Goal: Task Accomplishment & Management: Manage account settings

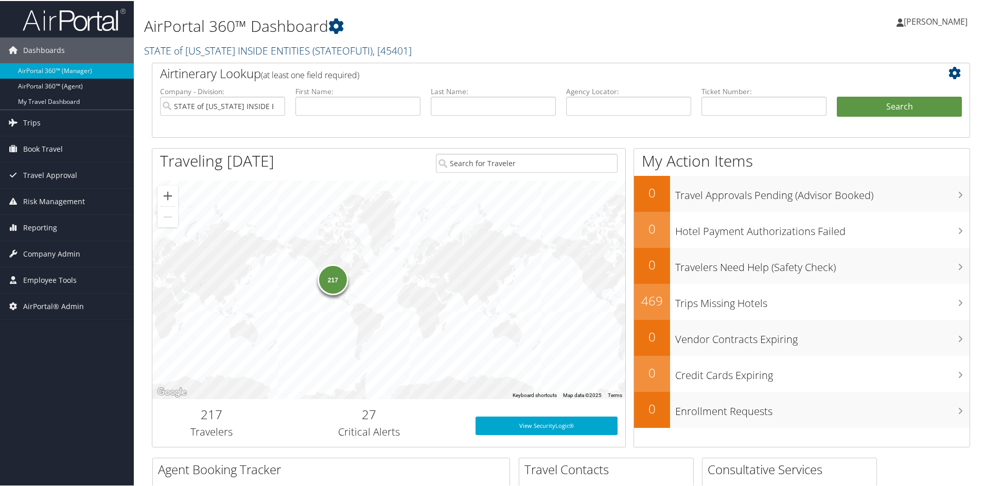
click at [312, 50] on span "( STATEOFUTI )" at bounding box center [342, 50] width 60 height 14
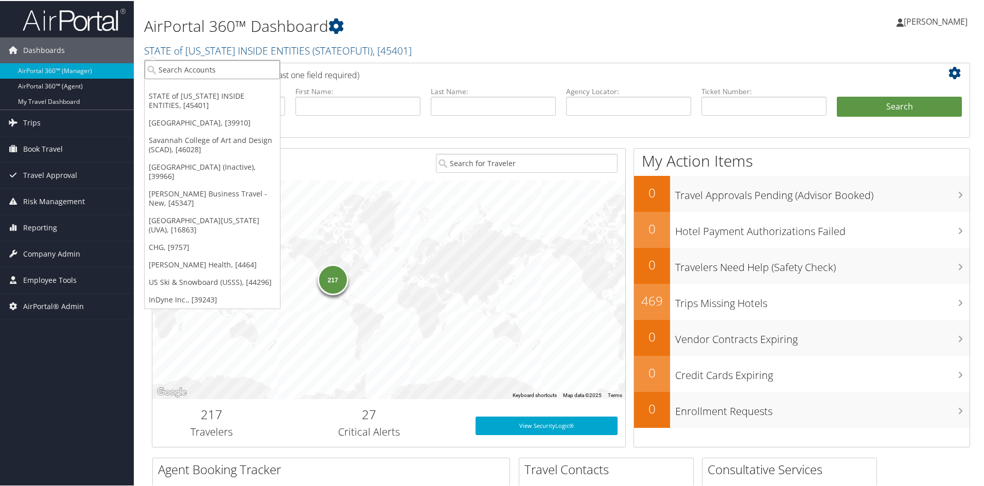
click at [248, 63] on input "search" at bounding box center [212, 68] width 135 height 19
type input "c"
type input "magna"
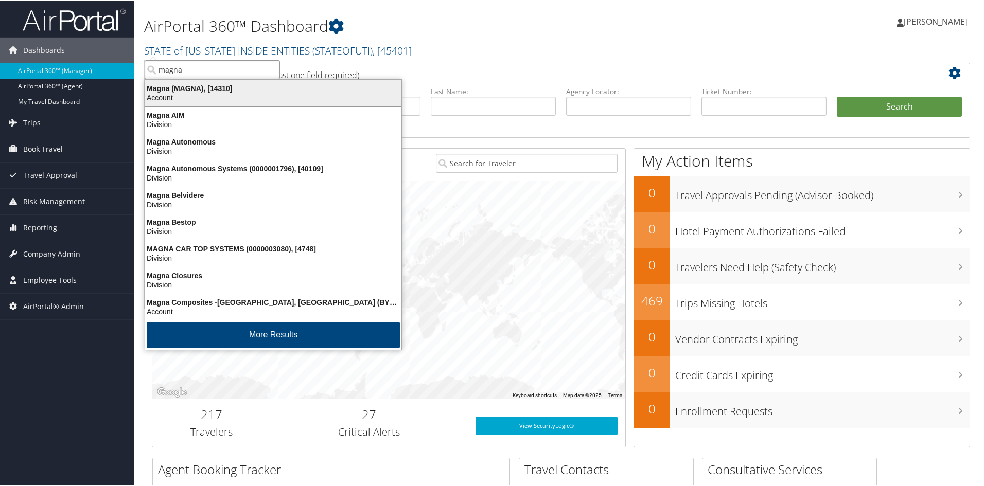
click at [199, 94] on div "Account" at bounding box center [273, 96] width 269 height 9
click at [199, 94] on label "Company - Division:" at bounding box center [222, 90] width 125 height 10
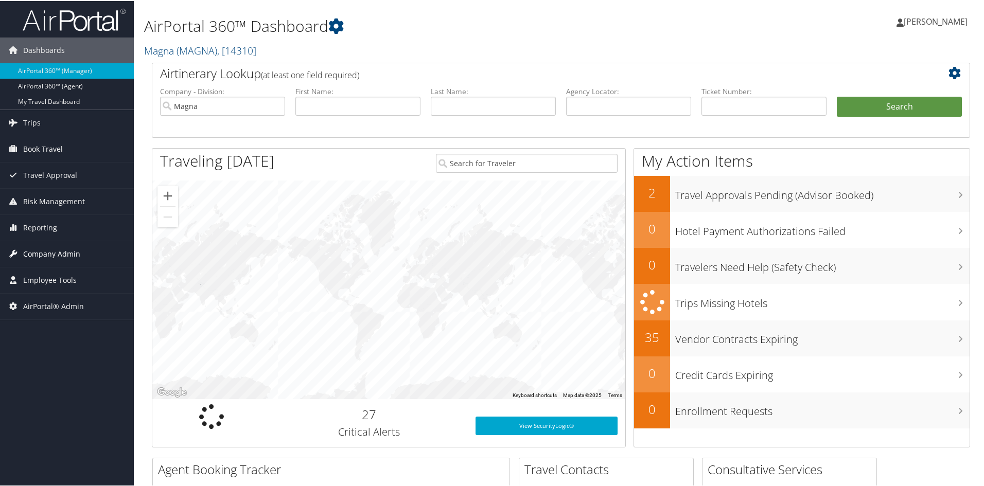
click at [68, 255] on span "Company Admin" at bounding box center [51, 253] width 57 height 26
click at [69, 255] on span "Company Admin" at bounding box center [51, 253] width 57 height 26
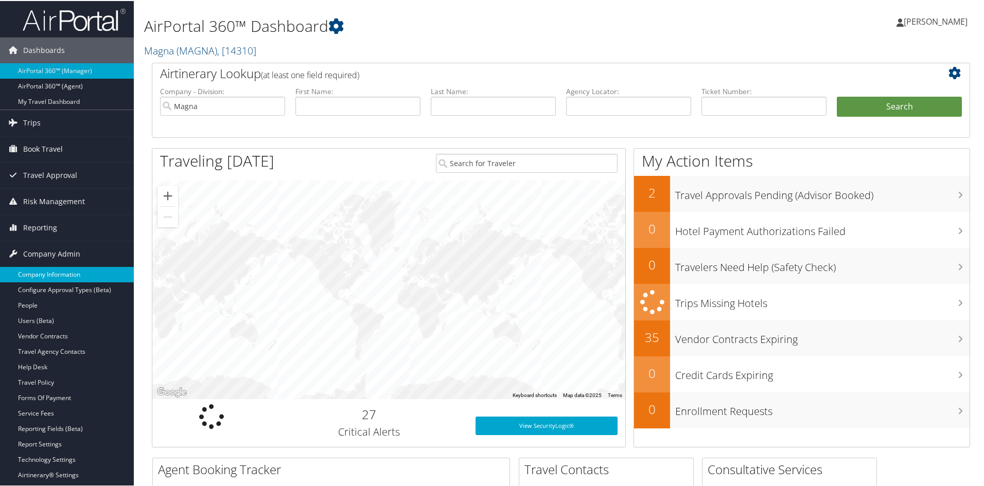
click at [69, 266] on link "Company Information" at bounding box center [67, 273] width 134 height 15
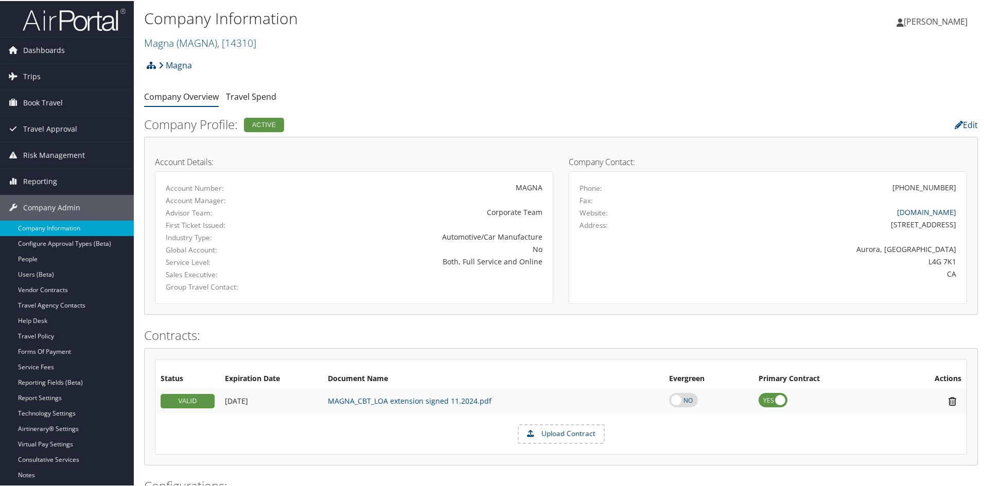
click at [153, 64] on icon at bounding box center [151, 64] width 9 height 8
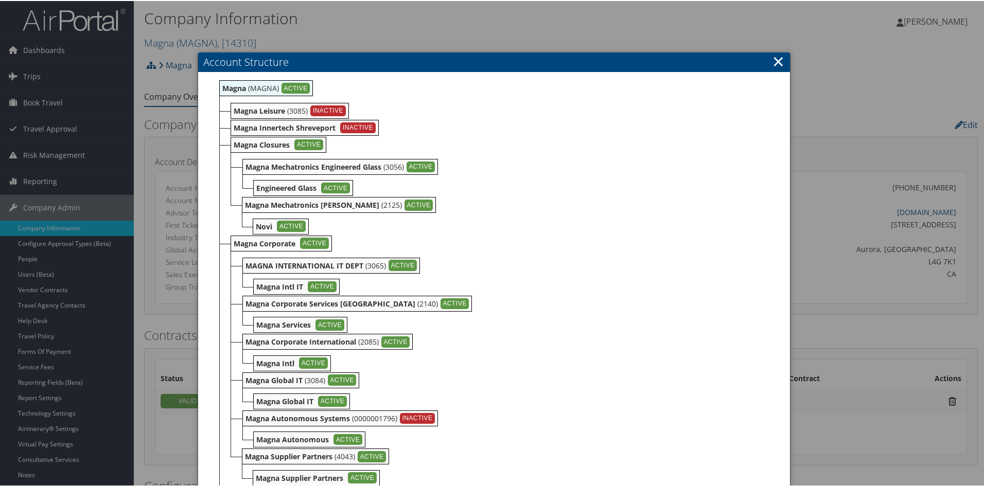
click at [772, 62] on link "×" at bounding box center [778, 60] width 12 height 21
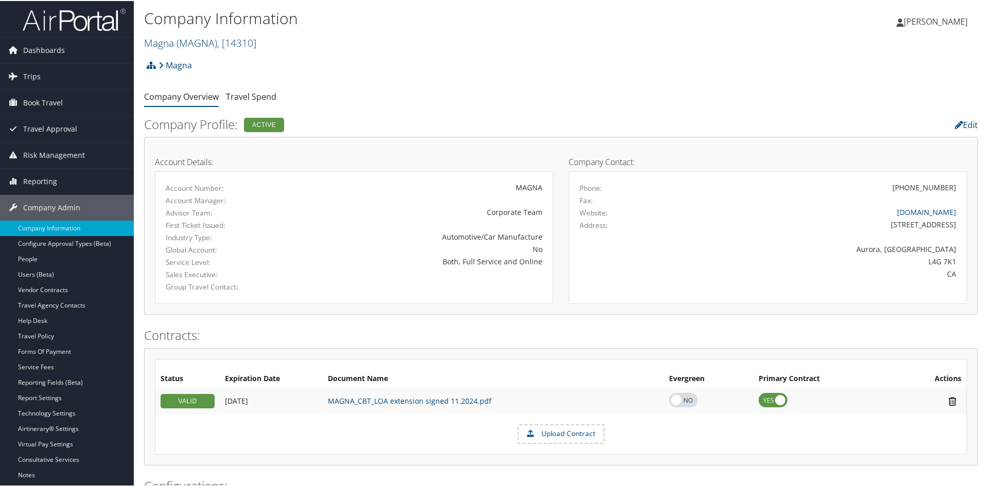
click at [186, 42] on span "( MAGNA )" at bounding box center [196, 42] width 41 height 14
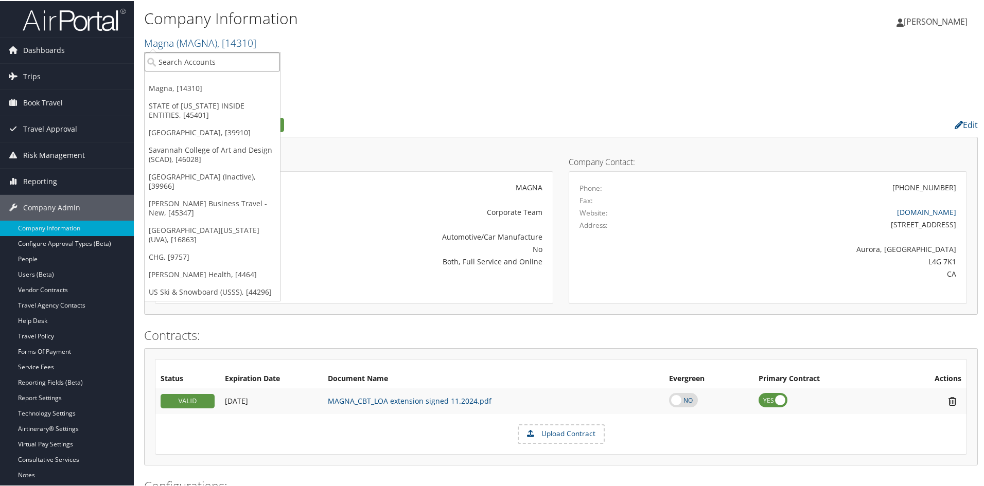
click at [182, 57] on input "search" at bounding box center [212, 60] width 135 height 19
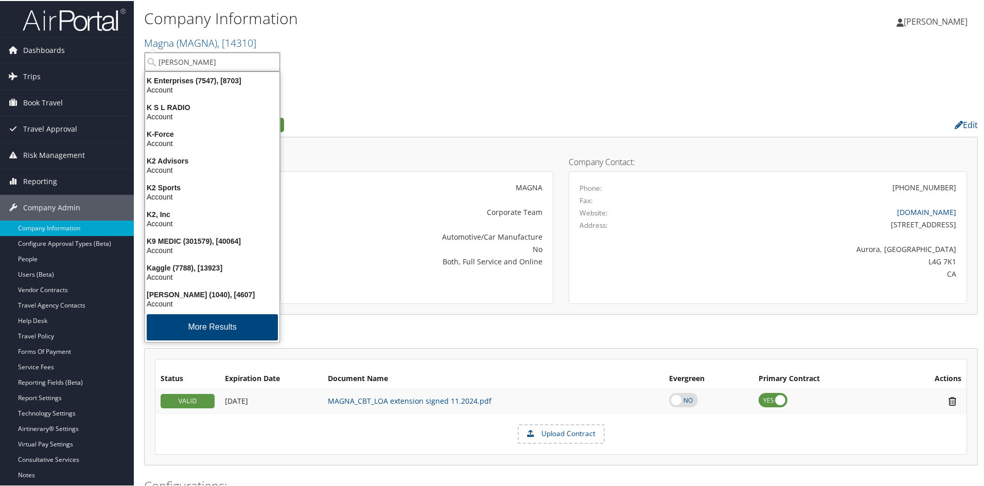
type input "kamtek"
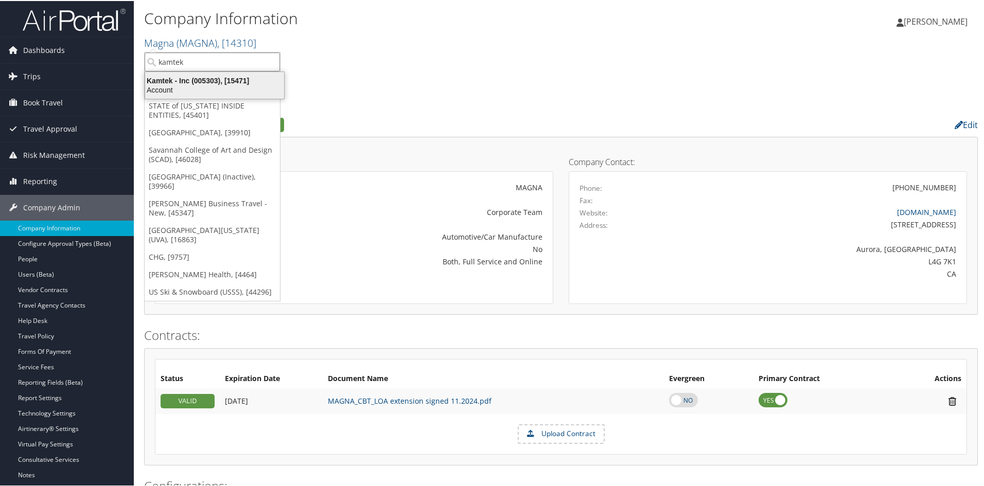
click at [181, 81] on div "Kamtek - Inc (005303), [15471]" at bounding box center [214, 79] width 151 height 9
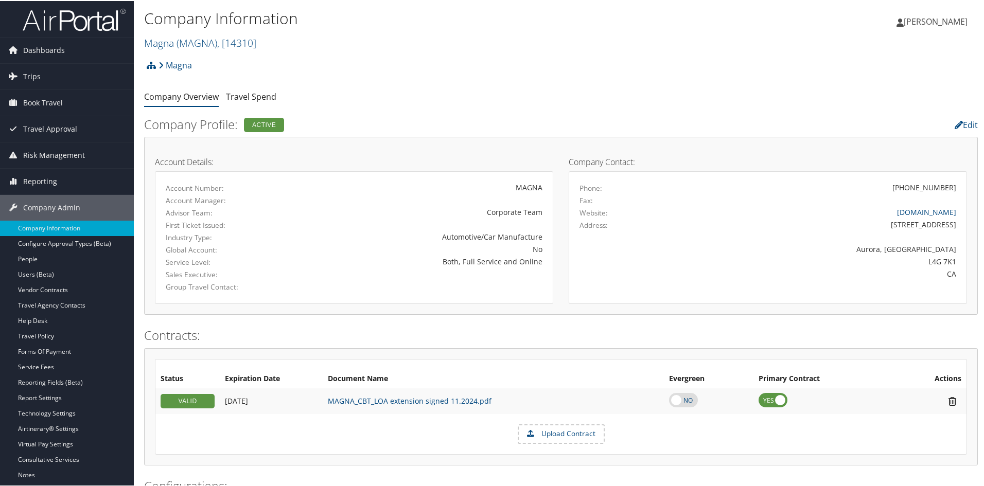
click at [181, 81] on div "Magna Account Structure Magna (MAGNA) ACTIVE Create Child Magna Leisure (3085) …" at bounding box center [560, 68] width 833 height 28
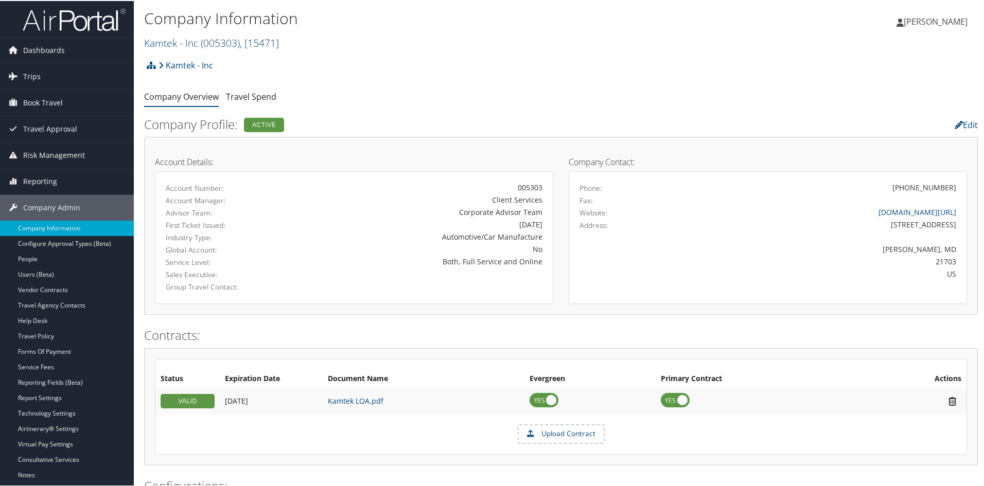
click at [239, 37] on span "( 005303 )" at bounding box center [220, 42] width 39 height 14
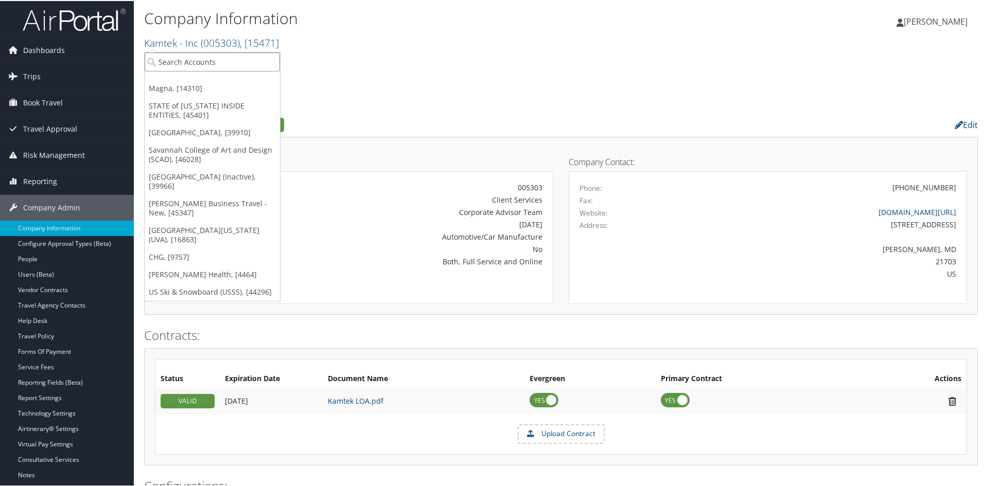
click at [225, 58] on input "search" at bounding box center [212, 60] width 135 height 19
click at [189, 87] on link "Magna, [14310]" at bounding box center [212, 87] width 135 height 17
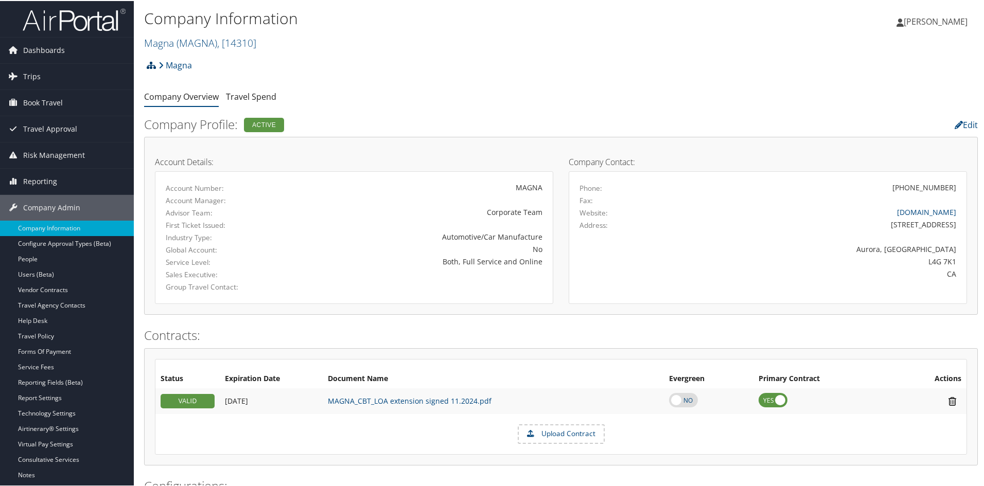
click at [150, 66] on icon at bounding box center [151, 64] width 9 height 8
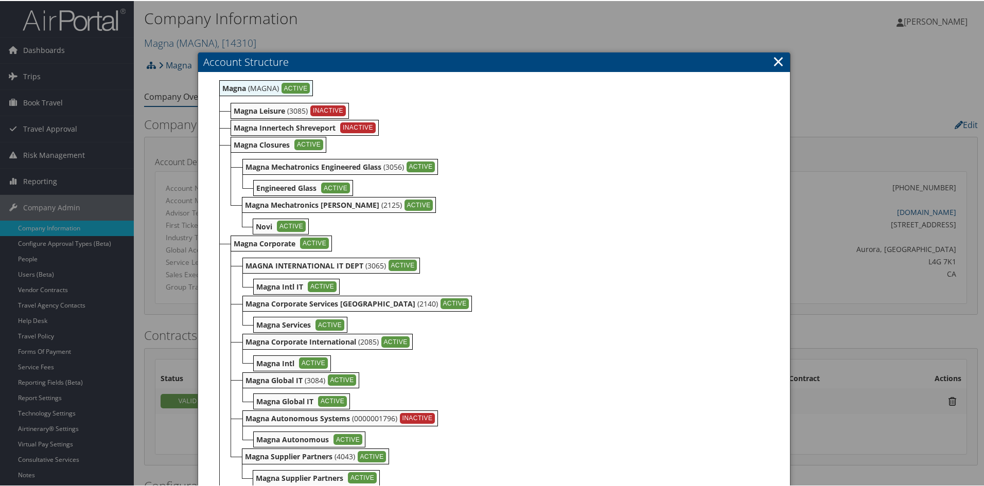
click at [772, 62] on link "×" at bounding box center [778, 60] width 12 height 21
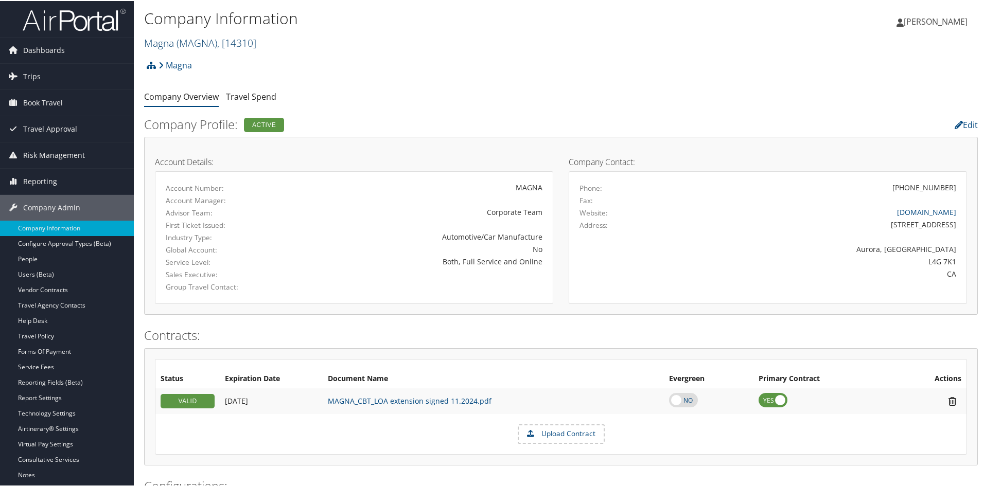
click at [237, 44] on span ", [ 14310 ]" at bounding box center [236, 42] width 39 height 14
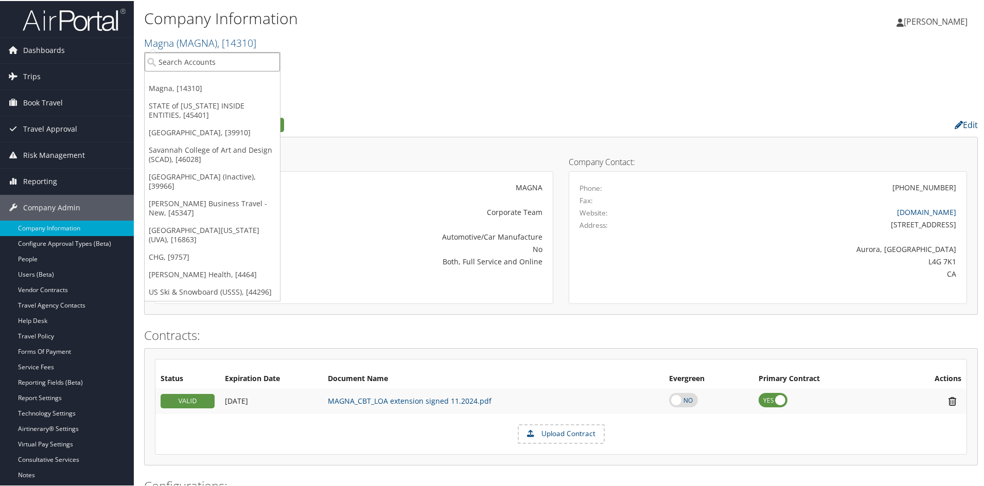
click at [227, 61] on input "search" at bounding box center [212, 60] width 135 height 19
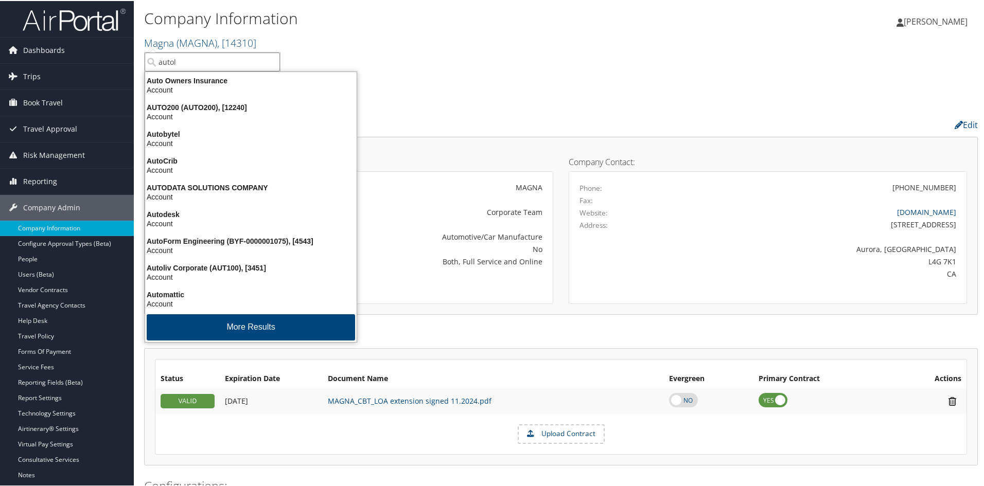
type input "autoli"
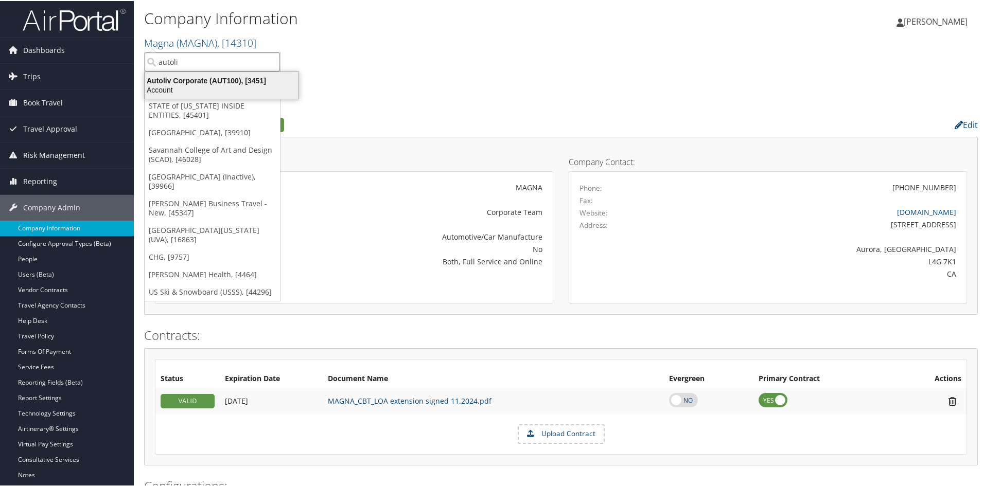
click at [215, 83] on div "Autoliv Corporate (AUT100), [3451]" at bounding box center [222, 79] width 166 height 9
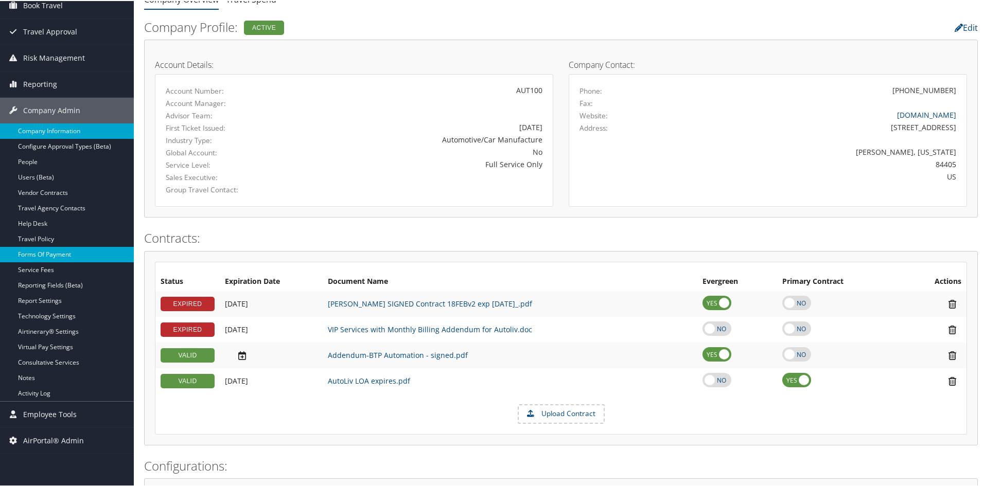
scroll to position [103, 0]
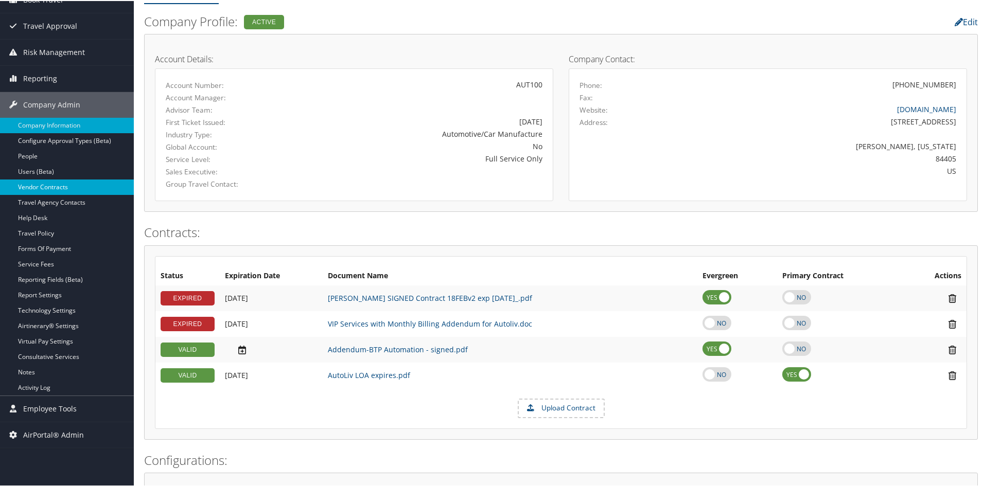
click at [63, 179] on link "Vendor Contracts" at bounding box center [67, 186] width 134 height 15
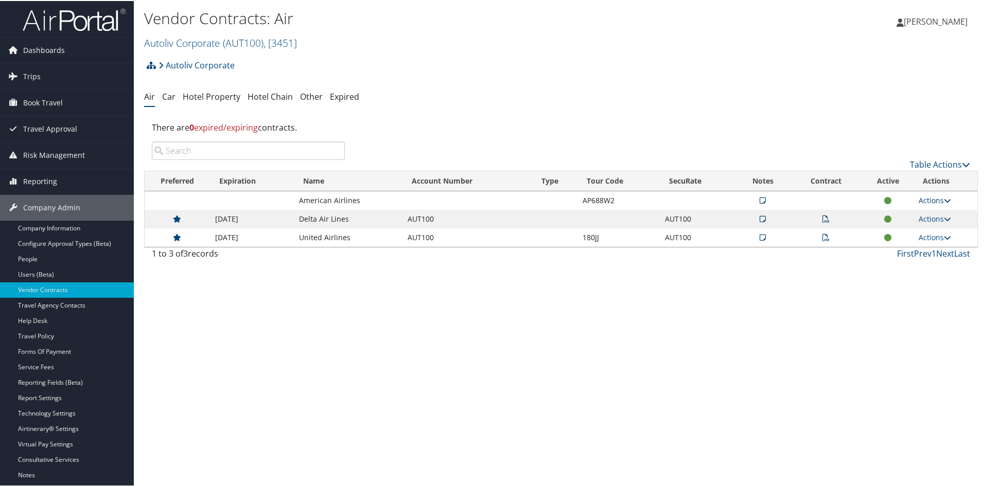
click at [943, 198] on icon at bounding box center [946, 199] width 7 height 7
click at [919, 247] on link "Edit Contract" at bounding box center [910, 249] width 68 height 17
select select "[object Object]"
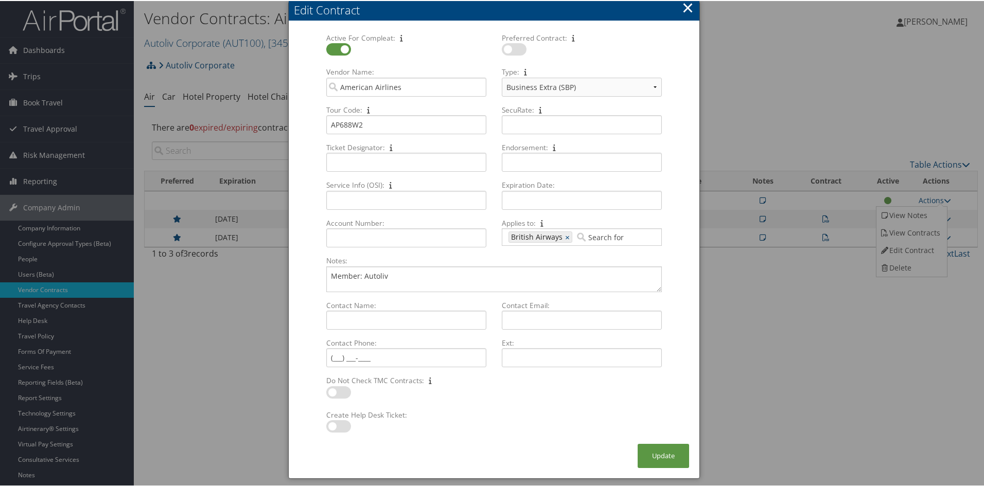
click at [684, 5] on button "×" at bounding box center [688, 6] width 12 height 21
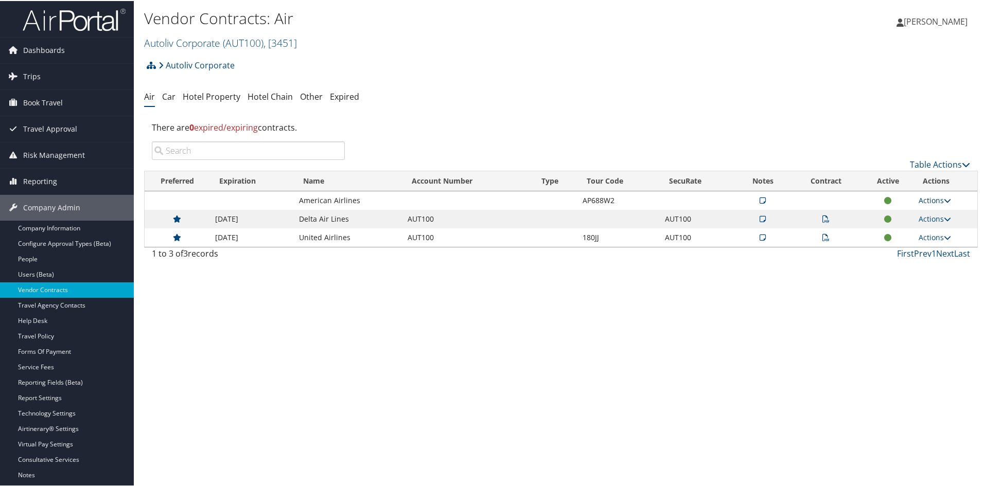
click at [944, 201] on icon at bounding box center [946, 199] width 7 height 7
click at [924, 245] on link "Edit Contract" at bounding box center [910, 249] width 68 height 17
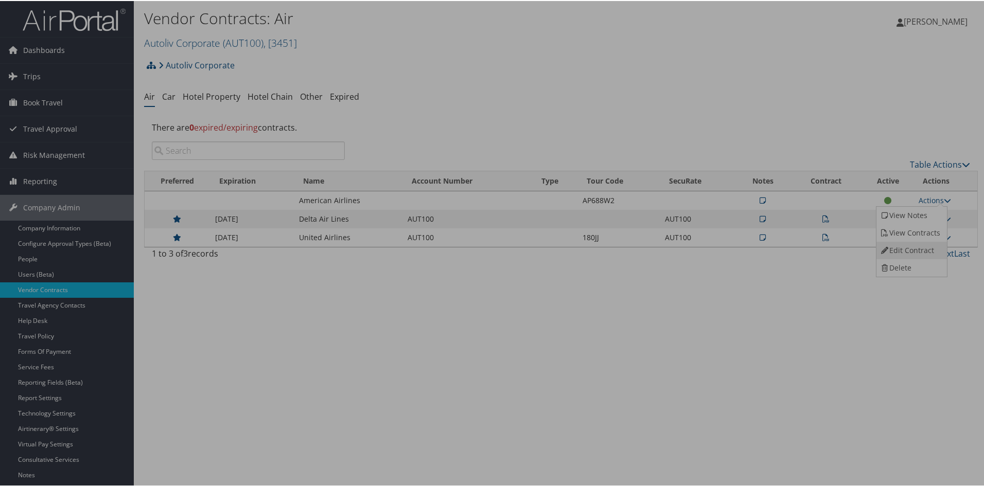
select select "[object Object]"
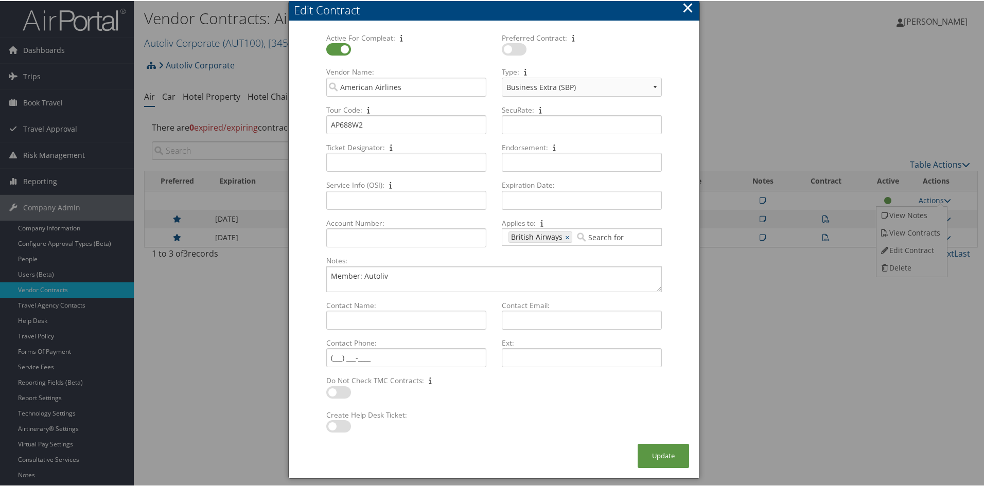
click at [687, 6] on button "×" at bounding box center [688, 6] width 12 height 21
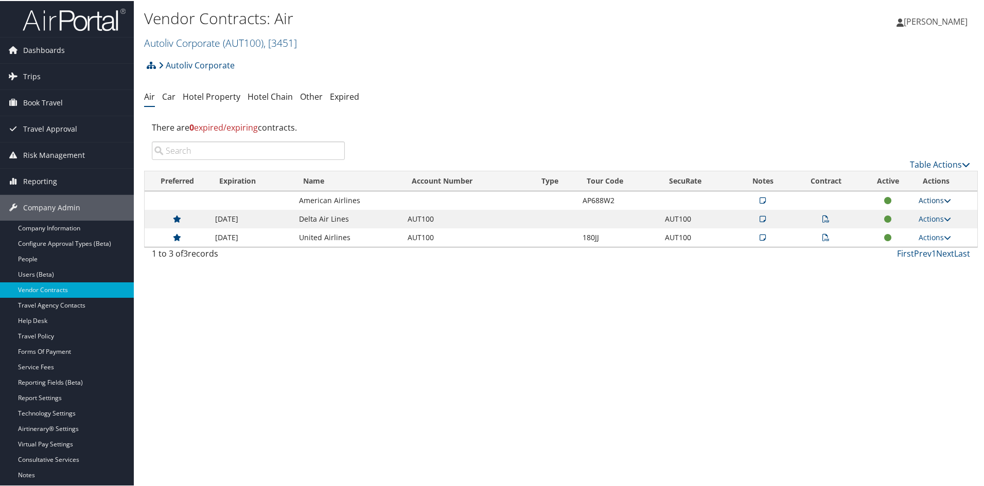
click at [945, 198] on icon at bounding box center [946, 199] width 7 height 7
click at [923, 244] on link "Edit Contract" at bounding box center [910, 249] width 68 height 17
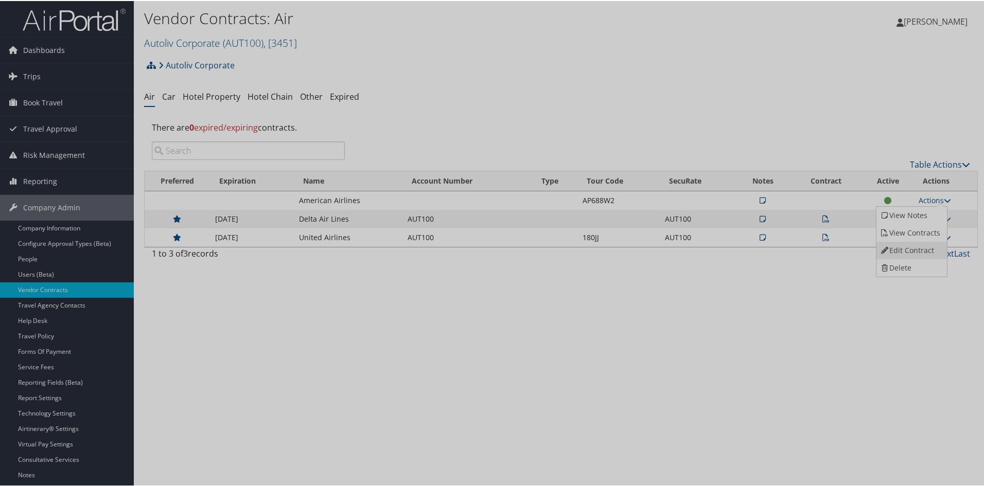
click at [923, 244] on div at bounding box center [494, 243] width 988 height 486
select select "[object Object]"
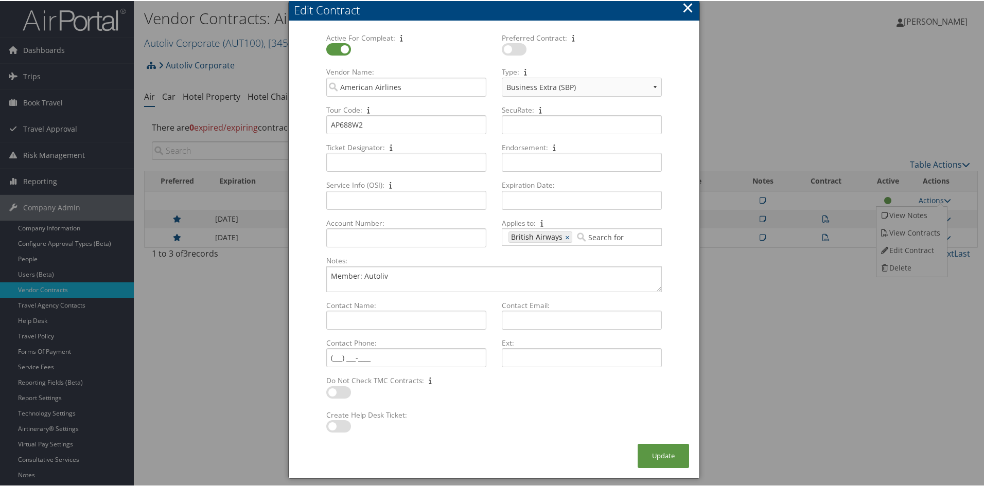
click at [683, 7] on button "×" at bounding box center [688, 6] width 12 height 21
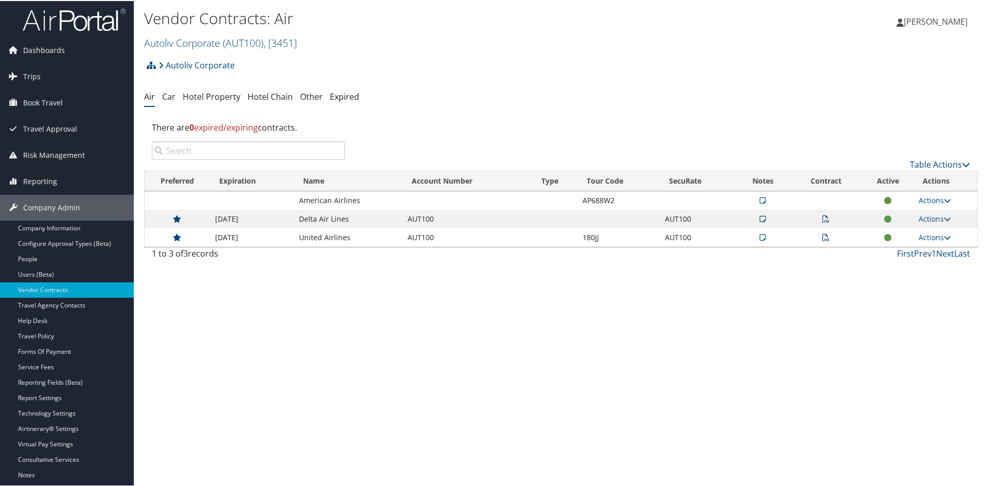
click at [824, 235] on icon at bounding box center [825, 236] width 7 height 7
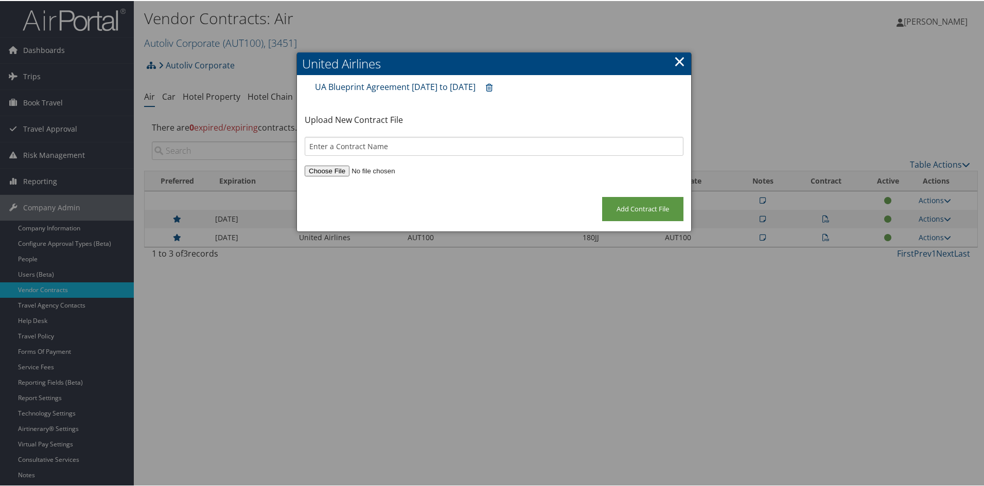
click at [461, 88] on link "UA Blueprint Agreement 06/01/24 to 05/31/26" at bounding box center [395, 85] width 161 height 11
click at [675, 62] on link "×" at bounding box center [679, 60] width 12 height 21
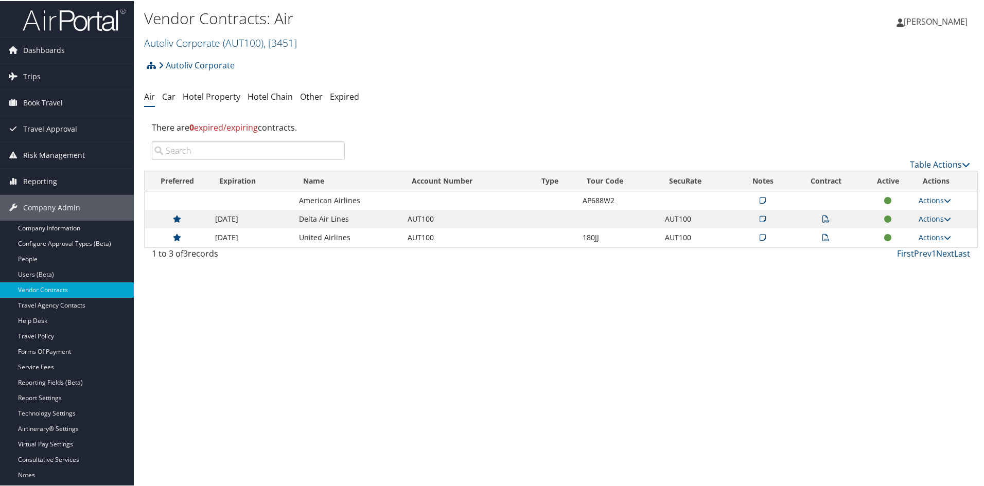
click at [824, 235] on icon at bounding box center [825, 236] width 7 height 7
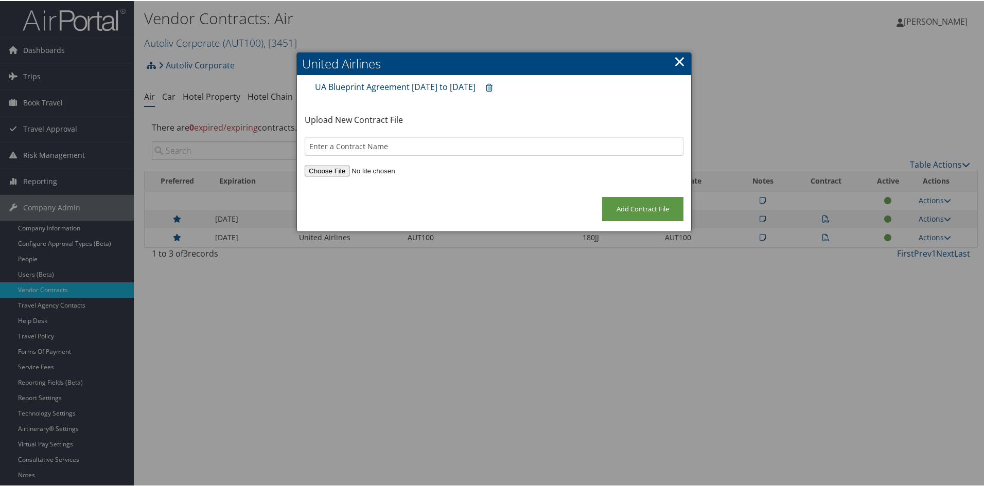
click at [445, 82] on link "UA Blueprint Agreement 06/01/24 to 05/31/26" at bounding box center [395, 85] width 161 height 11
click at [679, 55] on link "×" at bounding box center [679, 60] width 12 height 21
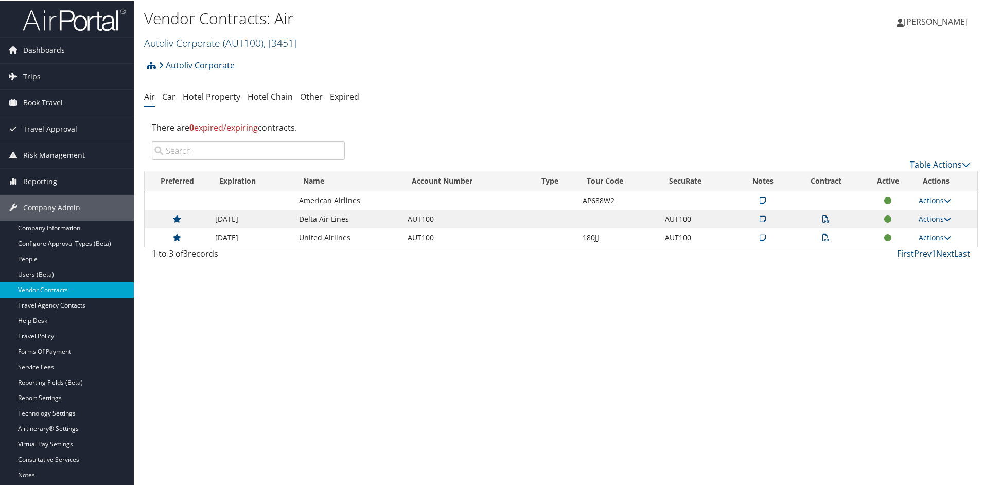
click at [260, 47] on span "( AUT100 )" at bounding box center [243, 42] width 41 height 14
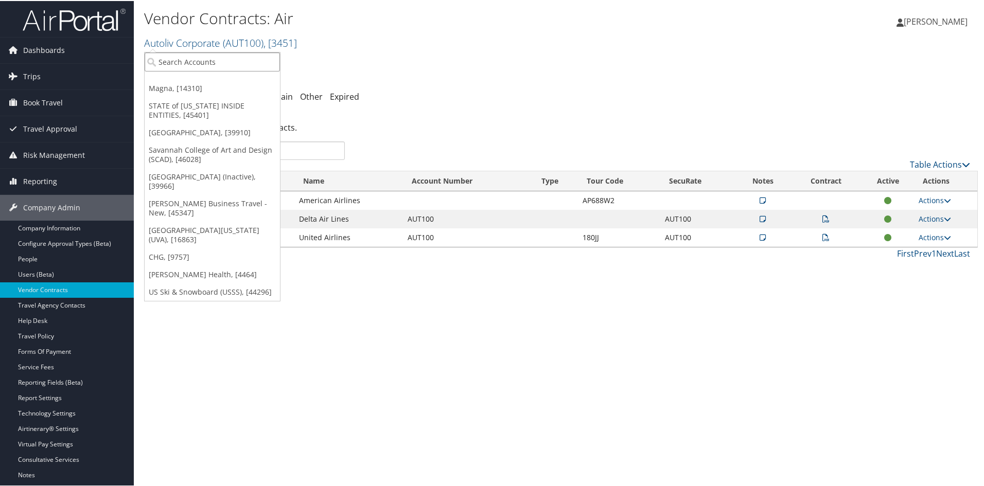
click at [217, 58] on input "search" at bounding box center [212, 60] width 135 height 19
type input "usana"
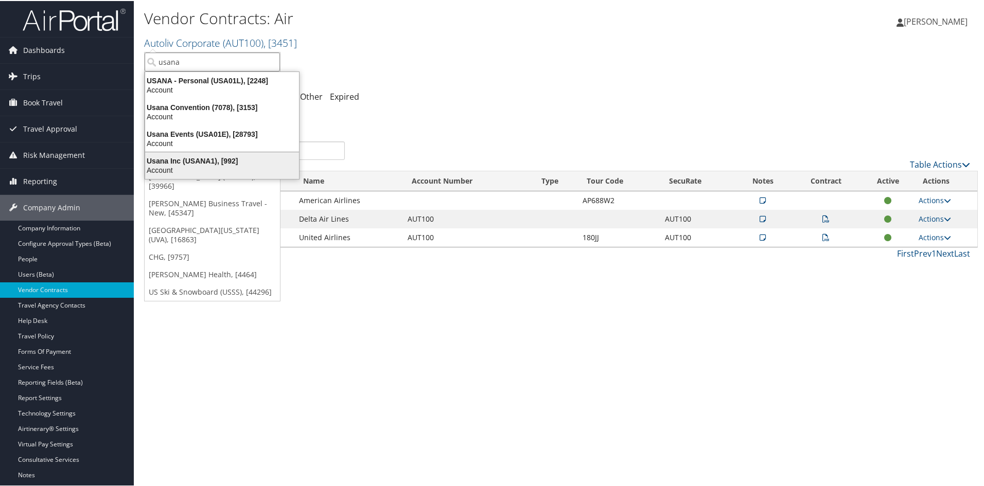
click at [189, 158] on div "Usana Inc (USANA1), [992]" at bounding box center [222, 159] width 166 height 9
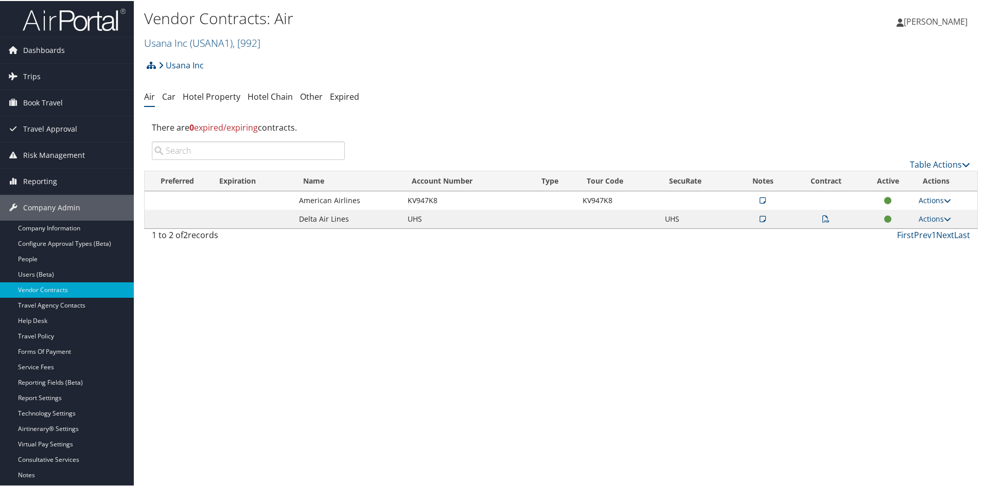
click at [945, 196] on icon at bounding box center [946, 199] width 7 height 7
click at [913, 245] on link "Edit Contract" at bounding box center [910, 249] width 68 height 17
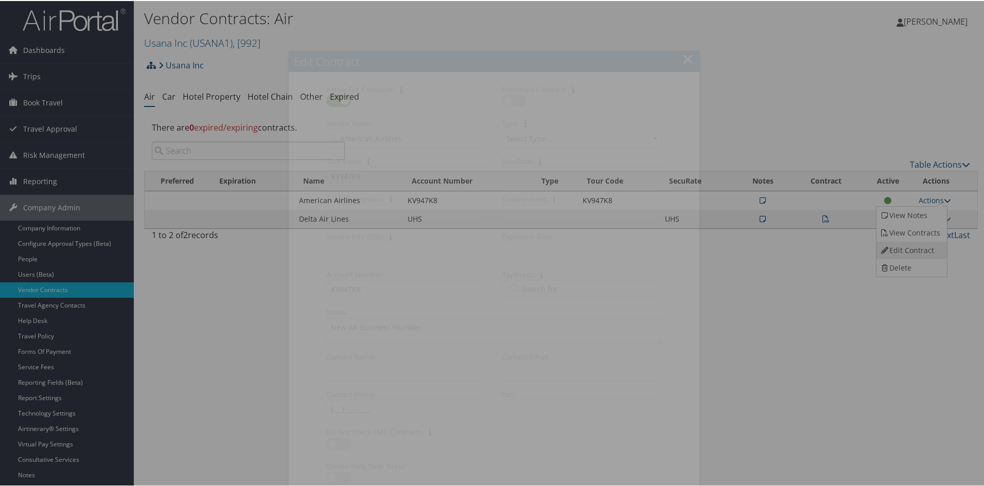
select select "[object Object]"
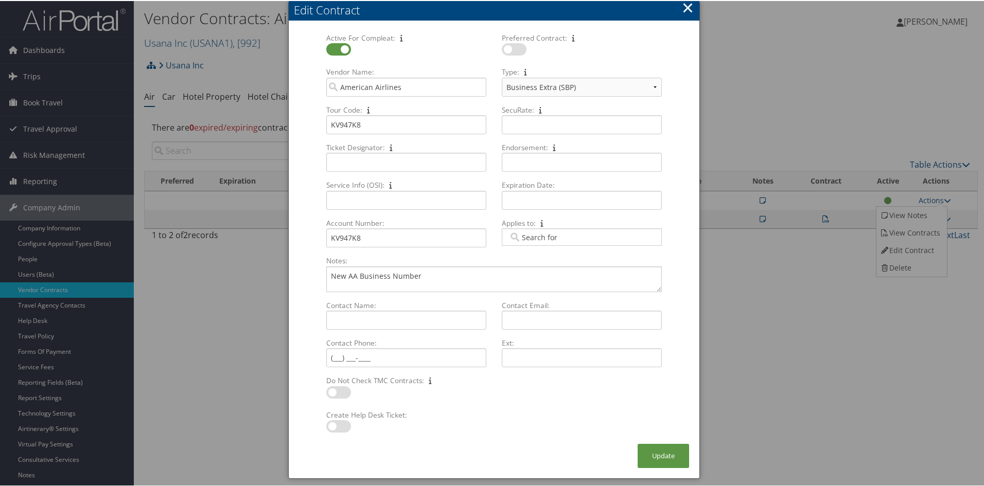
click at [688, 1] on button "×" at bounding box center [688, 6] width 12 height 21
